Goal: Check status: Check status

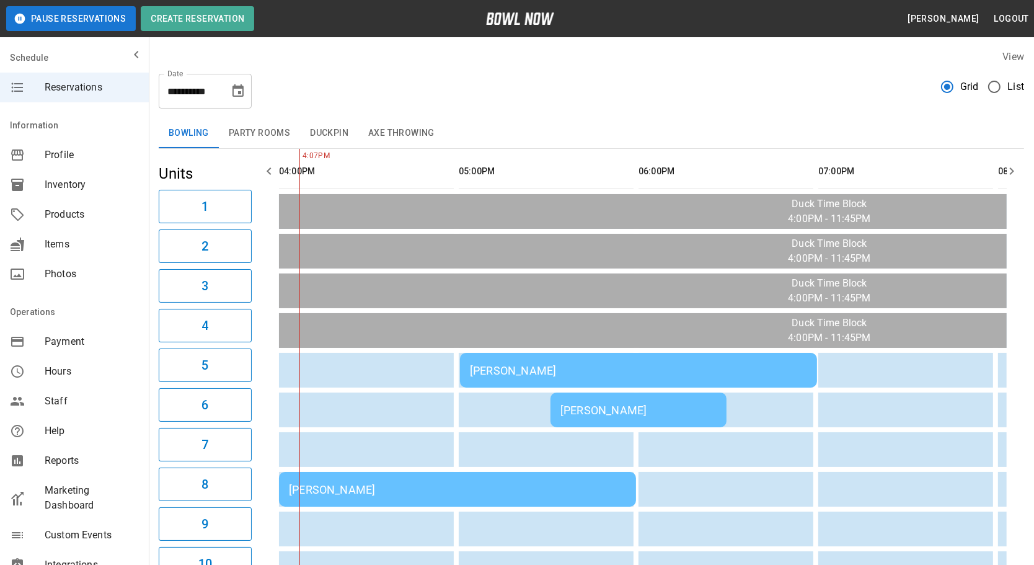
click at [356, 488] on div "[PERSON_NAME]" at bounding box center [457, 489] width 337 height 13
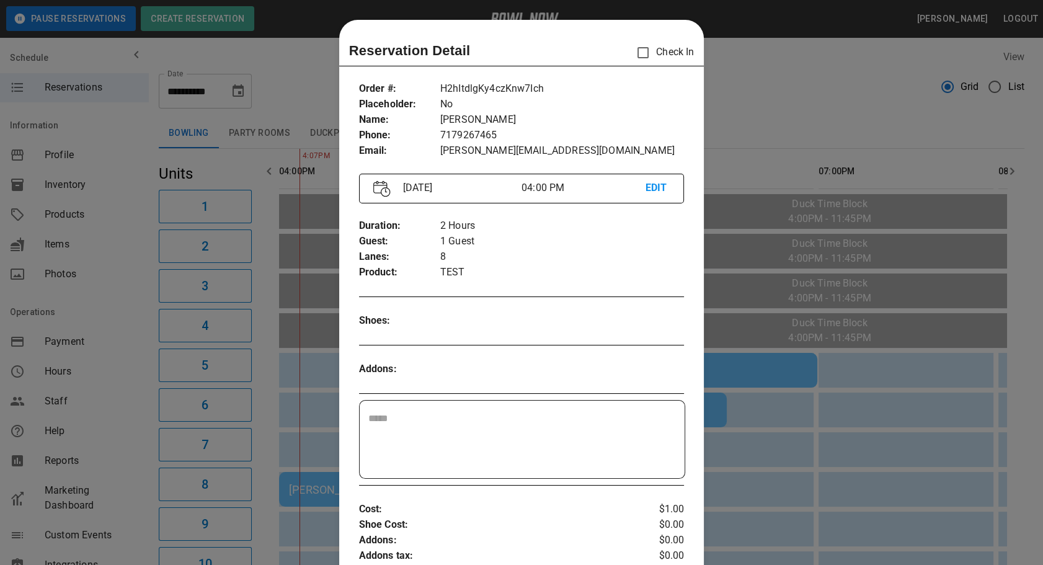
scroll to position [19, 0]
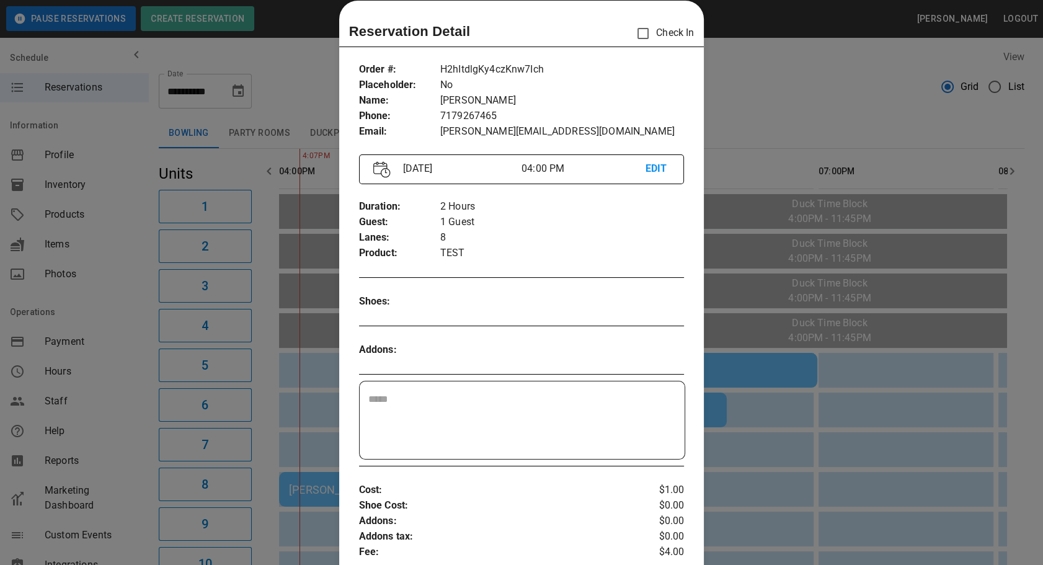
click at [816, 306] on div at bounding box center [521, 282] width 1043 height 565
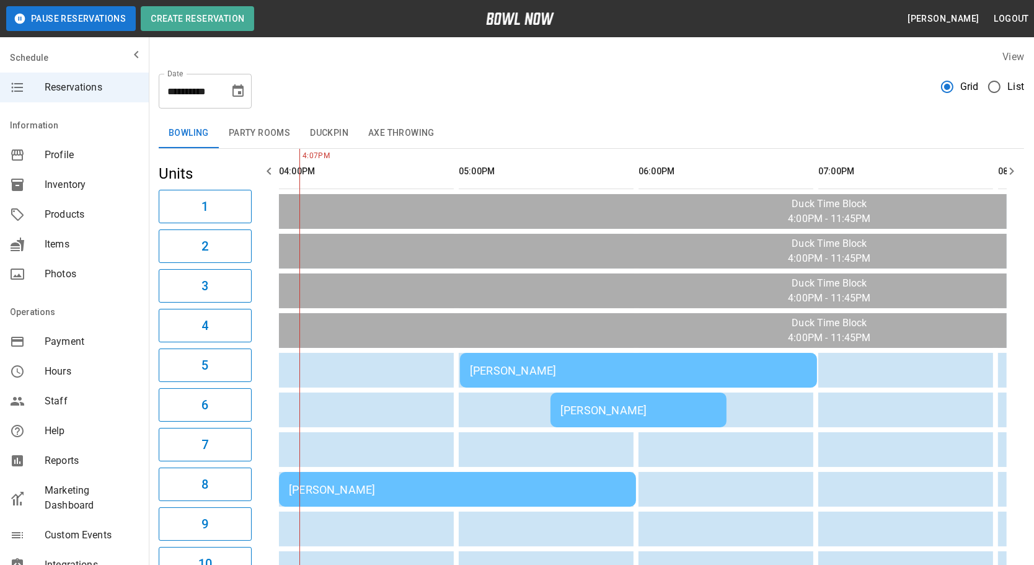
click at [632, 365] on div "[PERSON_NAME]" at bounding box center [638, 370] width 337 height 13
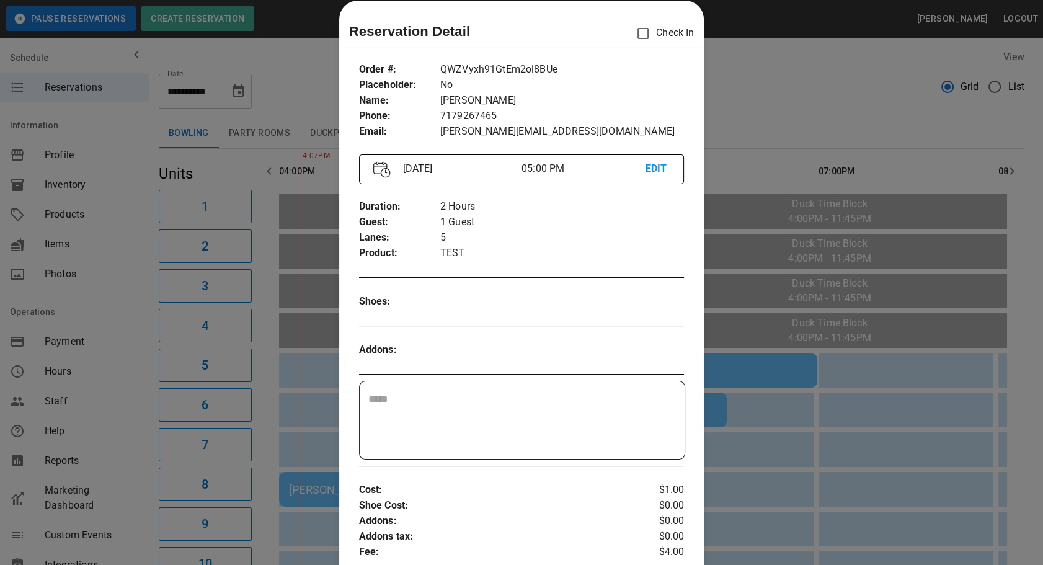
click at [770, 385] on div at bounding box center [521, 282] width 1043 height 565
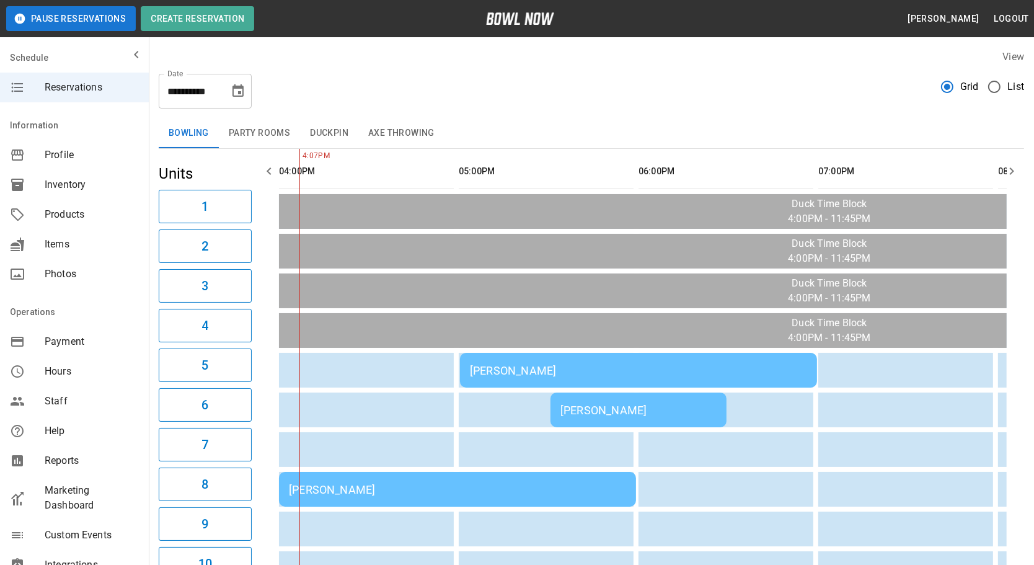
click at [693, 409] on div "[PERSON_NAME]" at bounding box center [638, 410] width 156 height 13
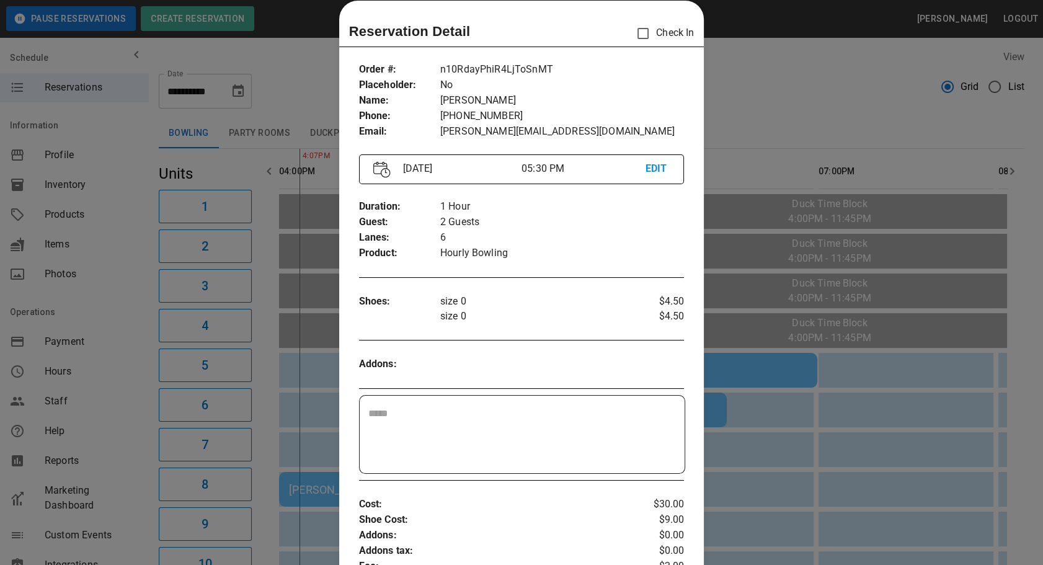
click at [770, 371] on div at bounding box center [521, 282] width 1043 height 565
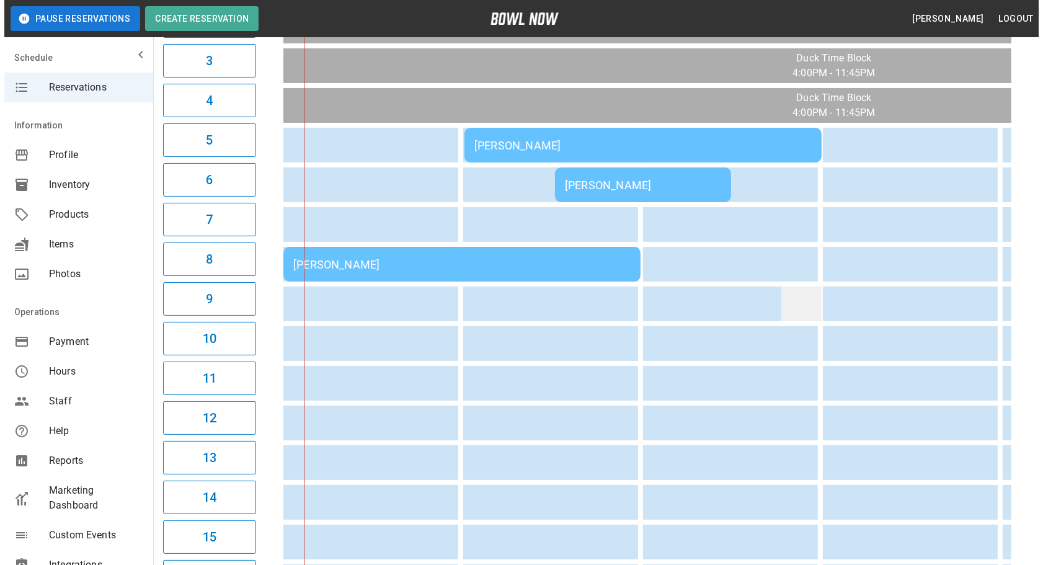
scroll to position [112, 0]
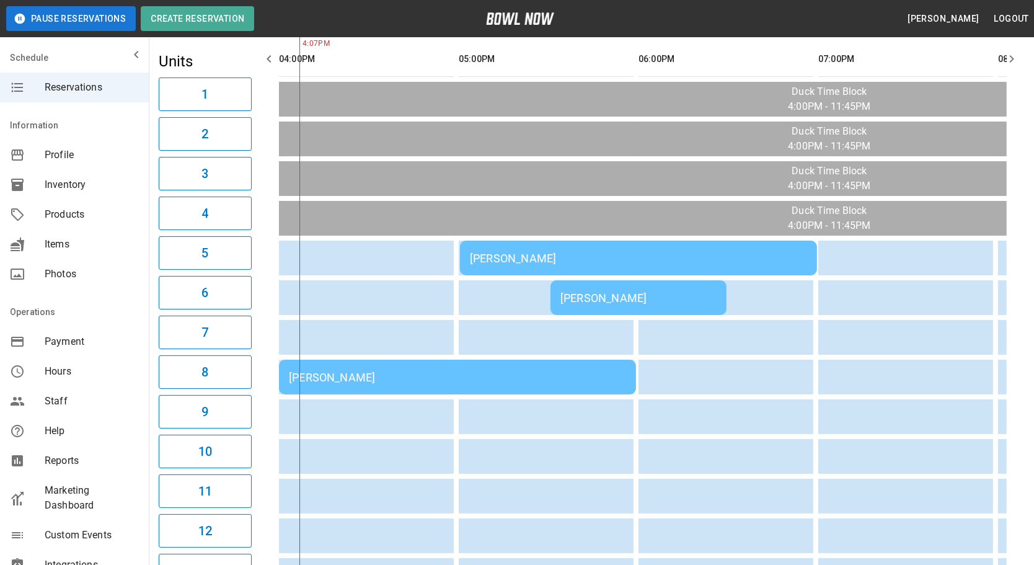
click at [654, 294] on div "[PERSON_NAME]" at bounding box center [638, 297] width 156 height 13
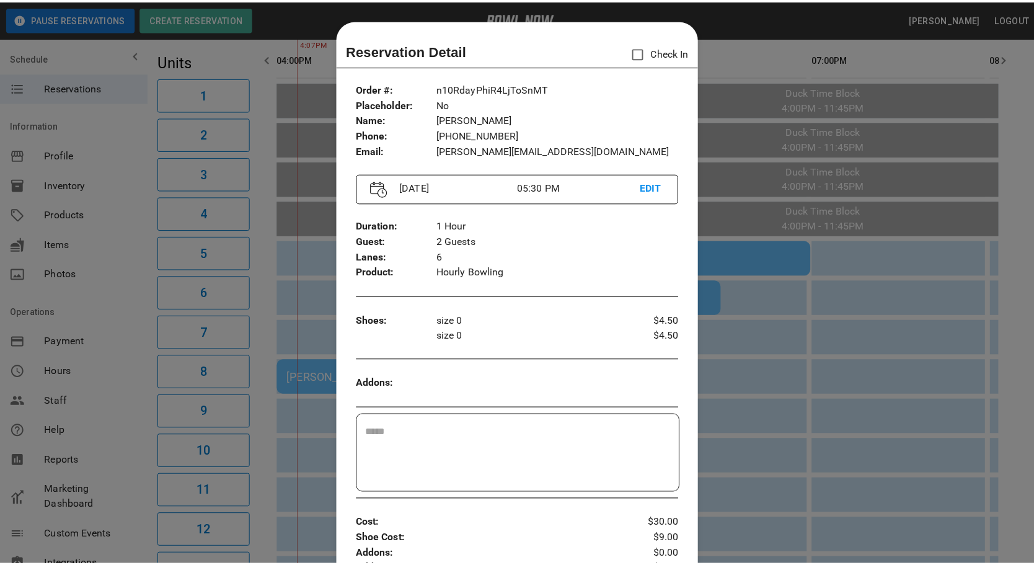
scroll to position [19, 0]
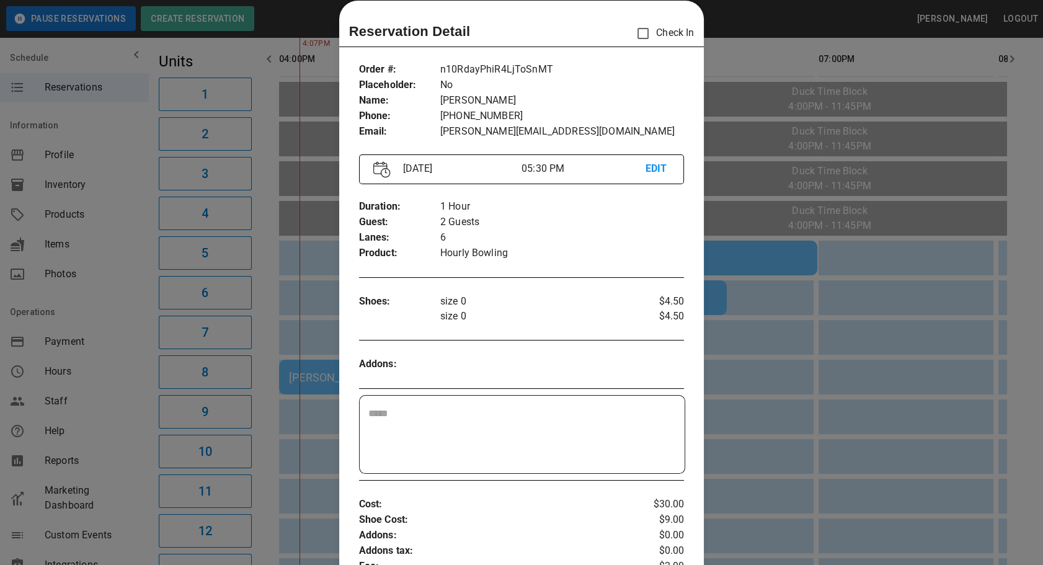
click at [774, 358] on div at bounding box center [521, 282] width 1043 height 565
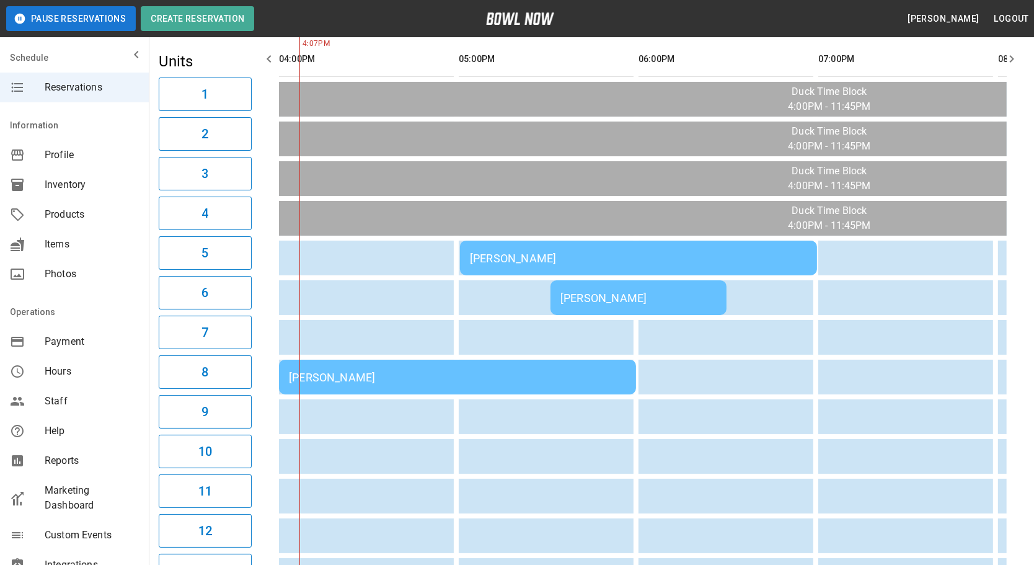
scroll to position [0, 0]
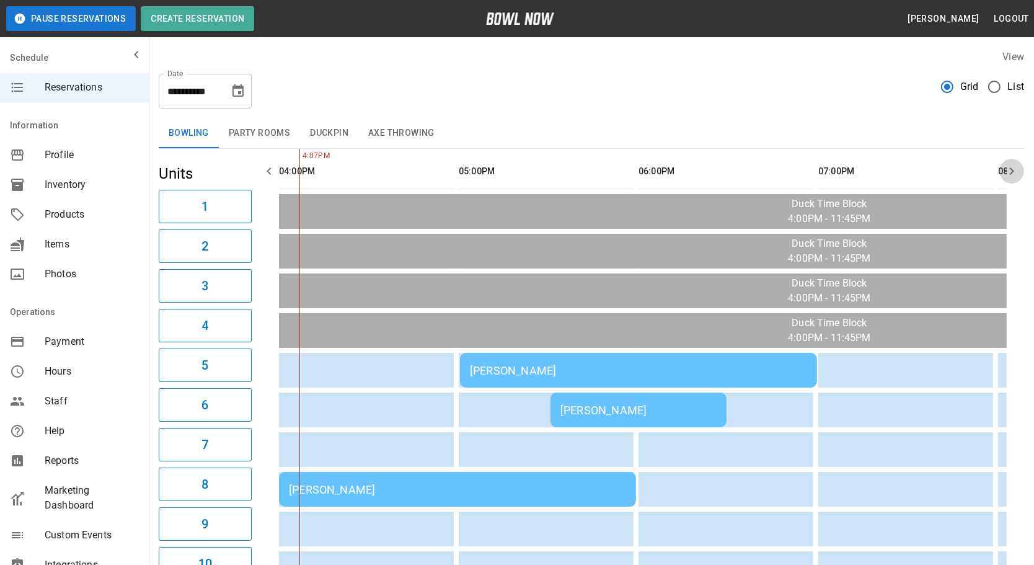
click at [1010, 167] on icon "button" at bounding box center [1011, 171] width 15 height 15
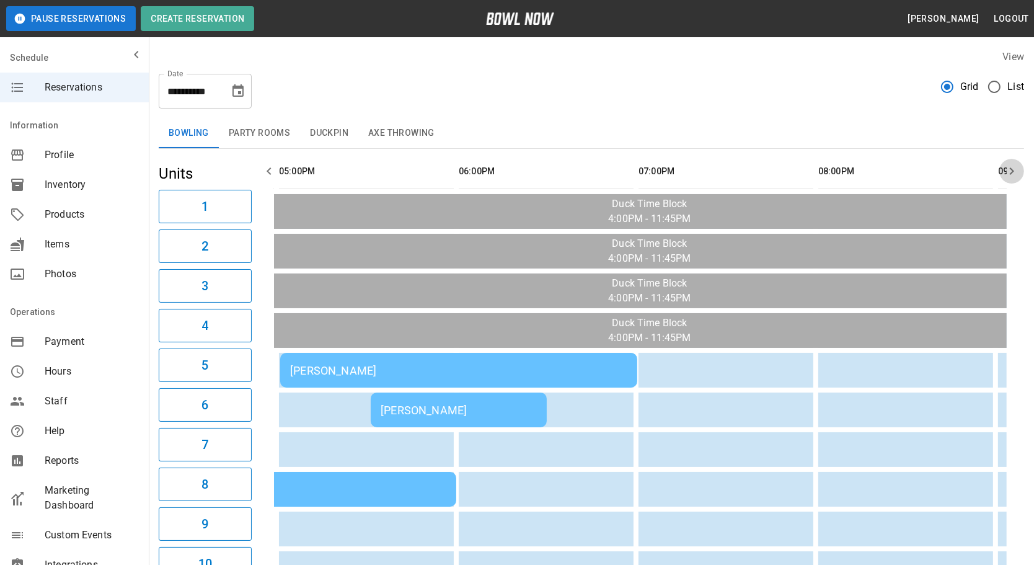
click at [1010, 167] on icon "button" at bounding box center [1011, 171] width 15 height 15
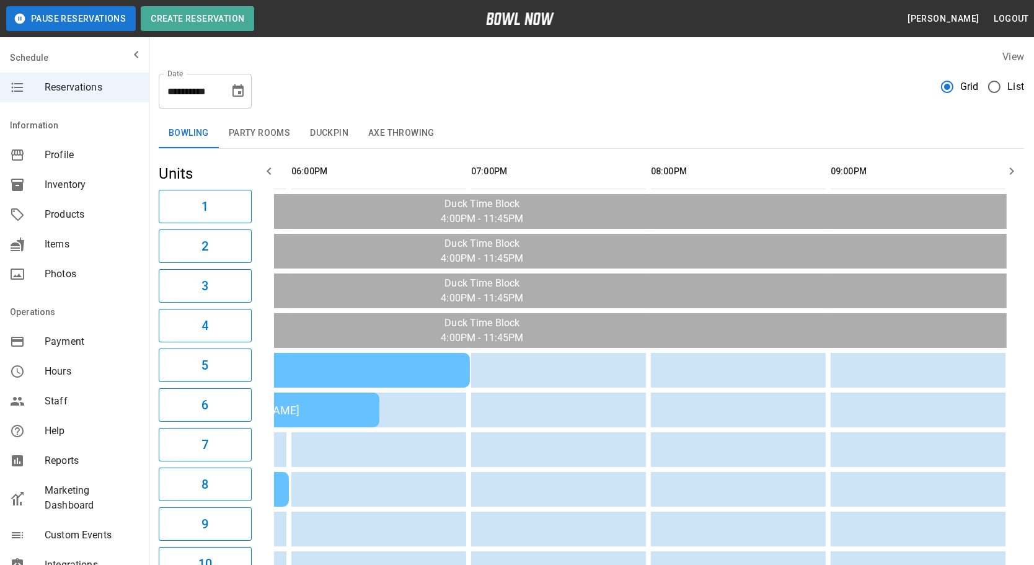
click at [1010, 167] on icon "button" at bounding box center [1011, 171] width 15 height 15
click at [263, 161] on button "button" at bounding box center [269, 171] width 25 height 25
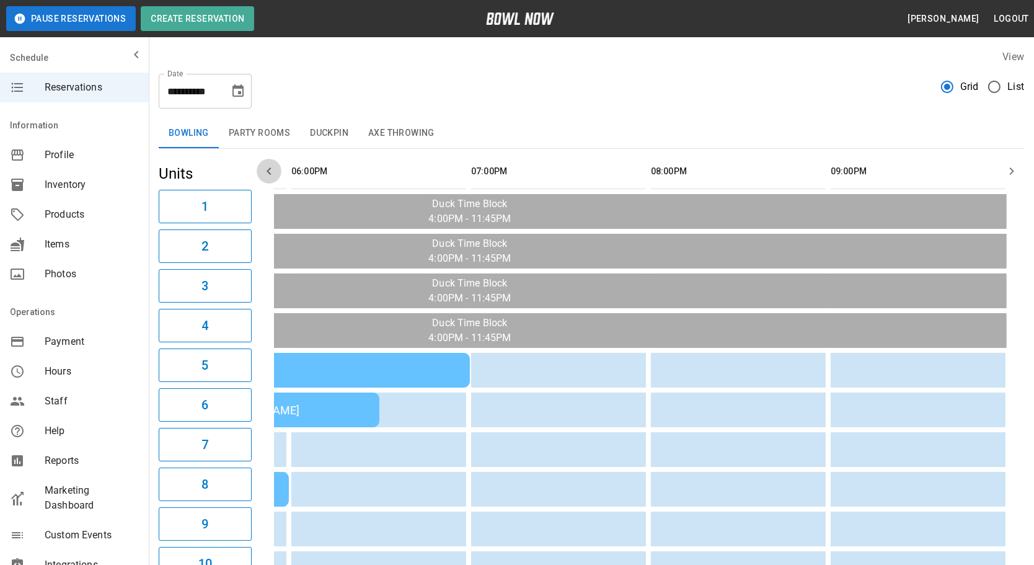
scroll to position [0, 180]
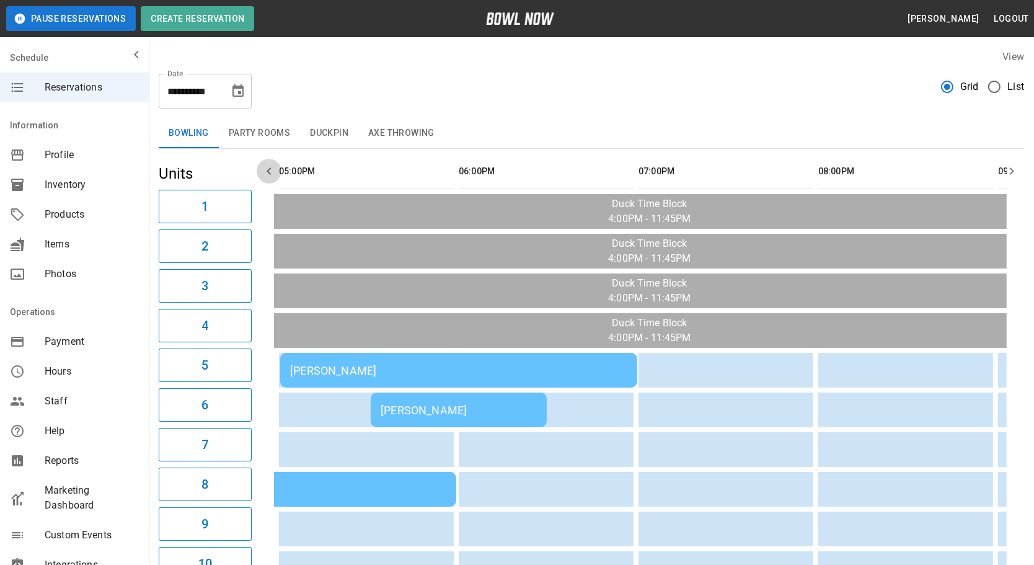
click at [263, 161] on button "button" at bounding box center [269, 171] width 25 height 25
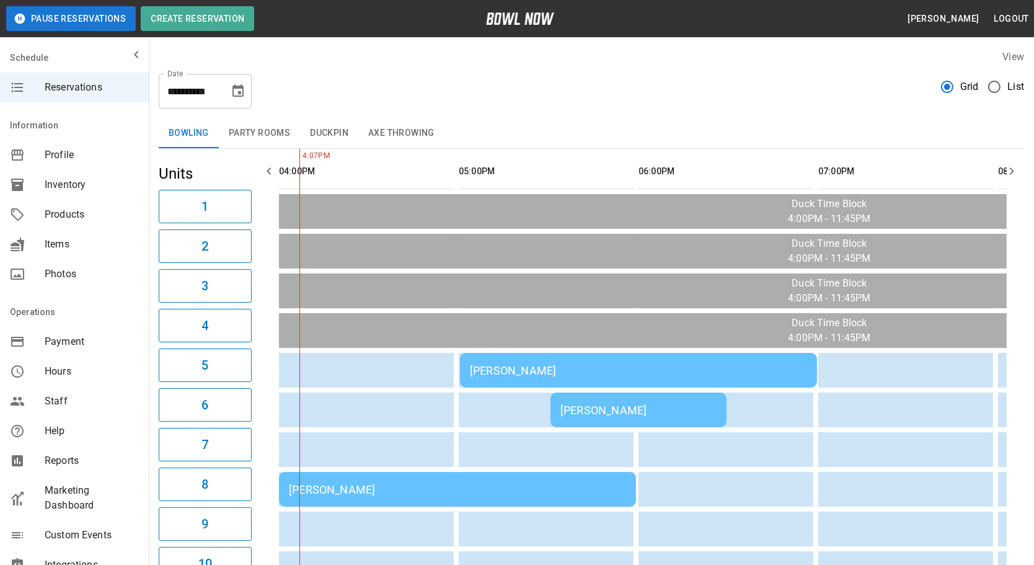
click at [263, 161] on button "button" at bounding box center [269, 171] width 25 height 25
click at [274, 131] on button "Party Rooms" at bounding box center [259, 133] width 81 height 30
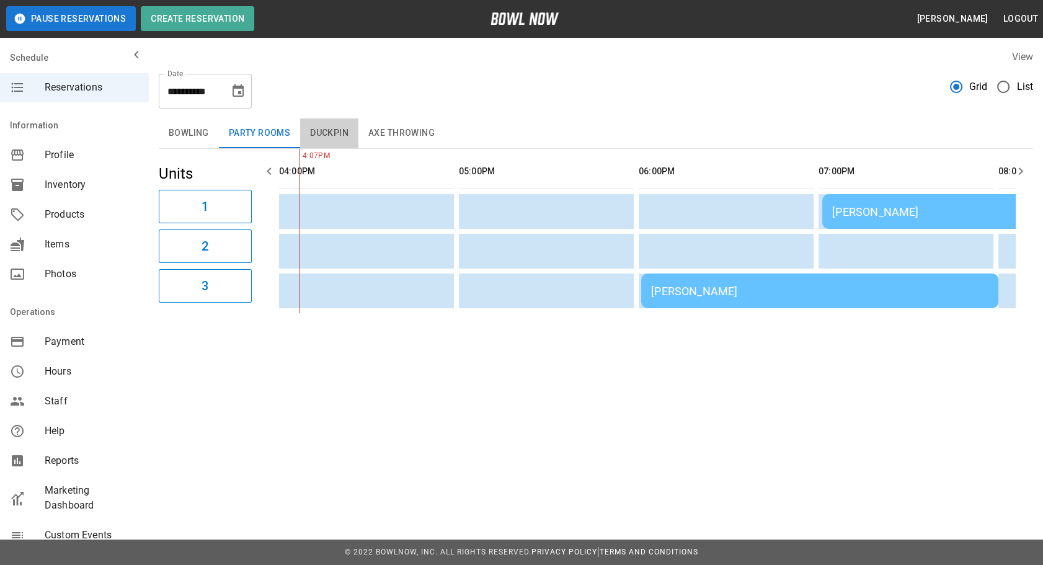
click at [310, 123] on button "Duckpin" at bounding box center [329, 133] width 58 height 30
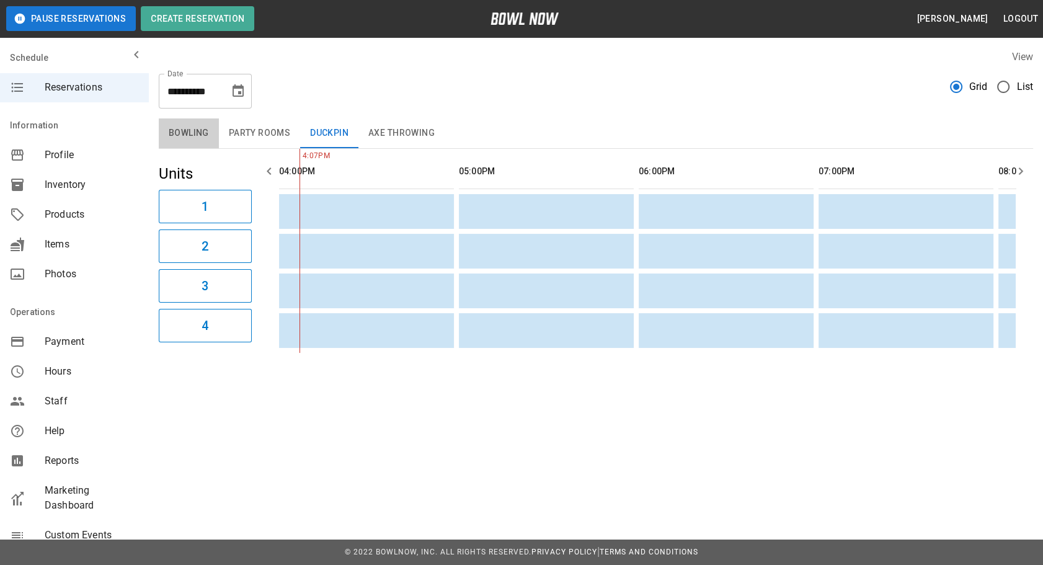
click at [211, 145] on button "Bowling" at bounding box center [189, 133] width 60 height 30
